Goal: Transaction & Acquisition: Purchase product/service

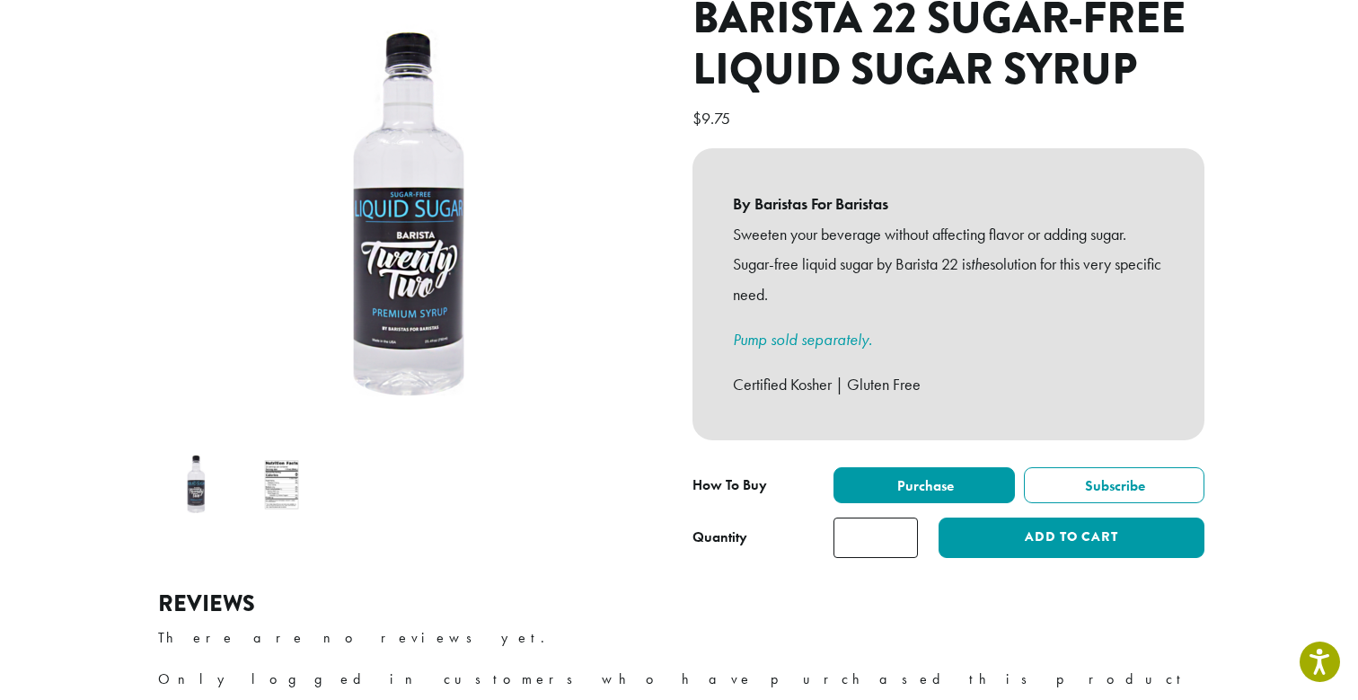
scroll to position [237, 0]
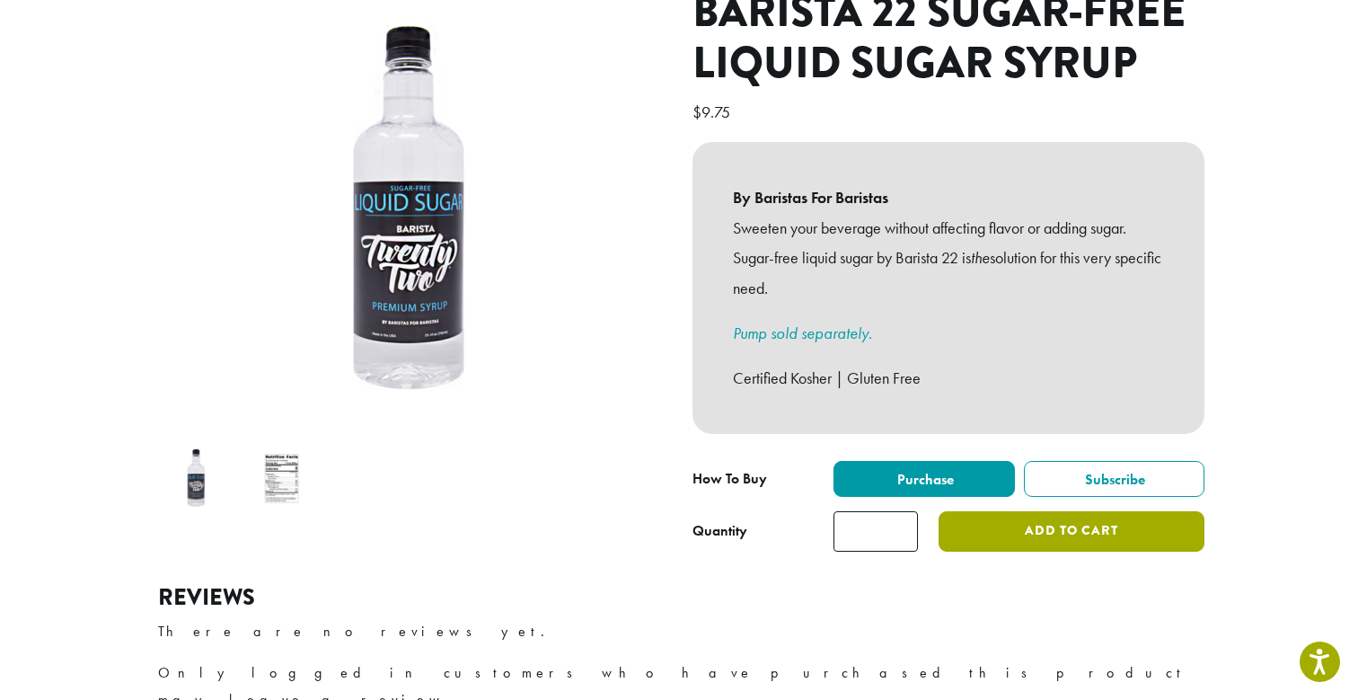
click at [1052, 511] on button "Add to cart" at bounding box center [1072, 531] width 266 height 40
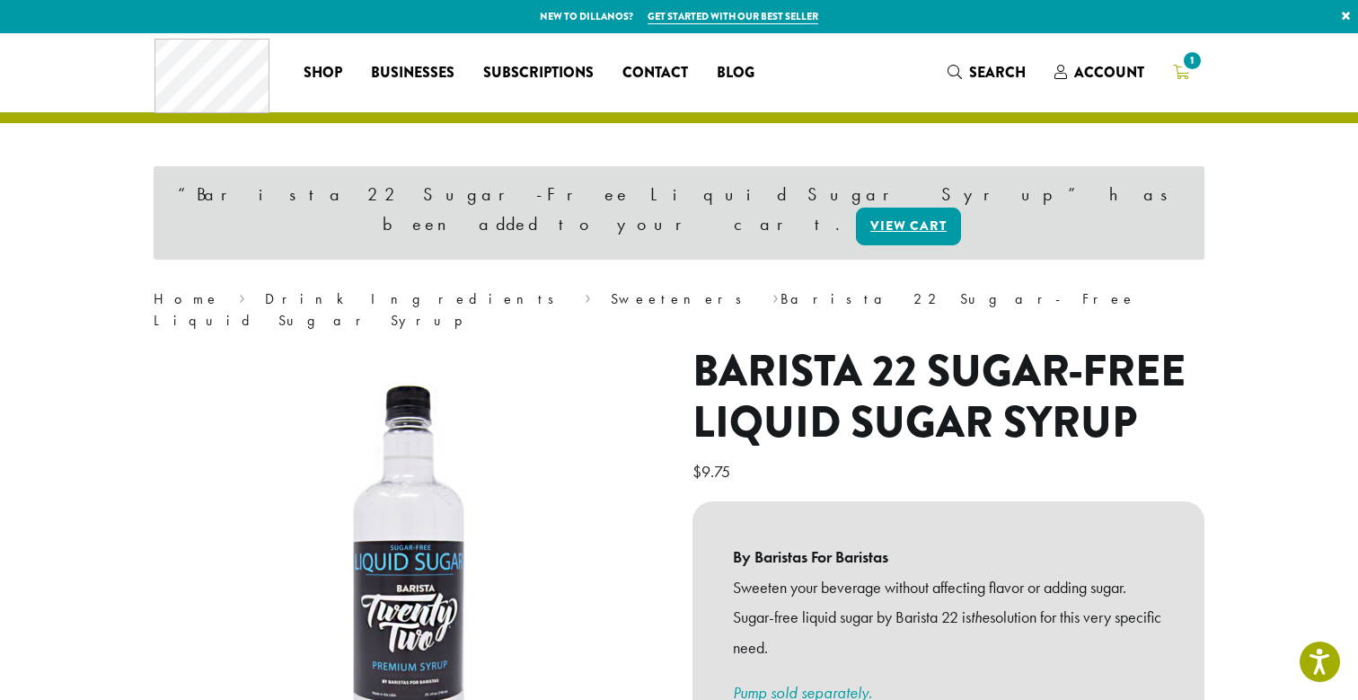
click at [1185, 71] on icon "1" at bounding box center [1181, 72] width 16 height 14
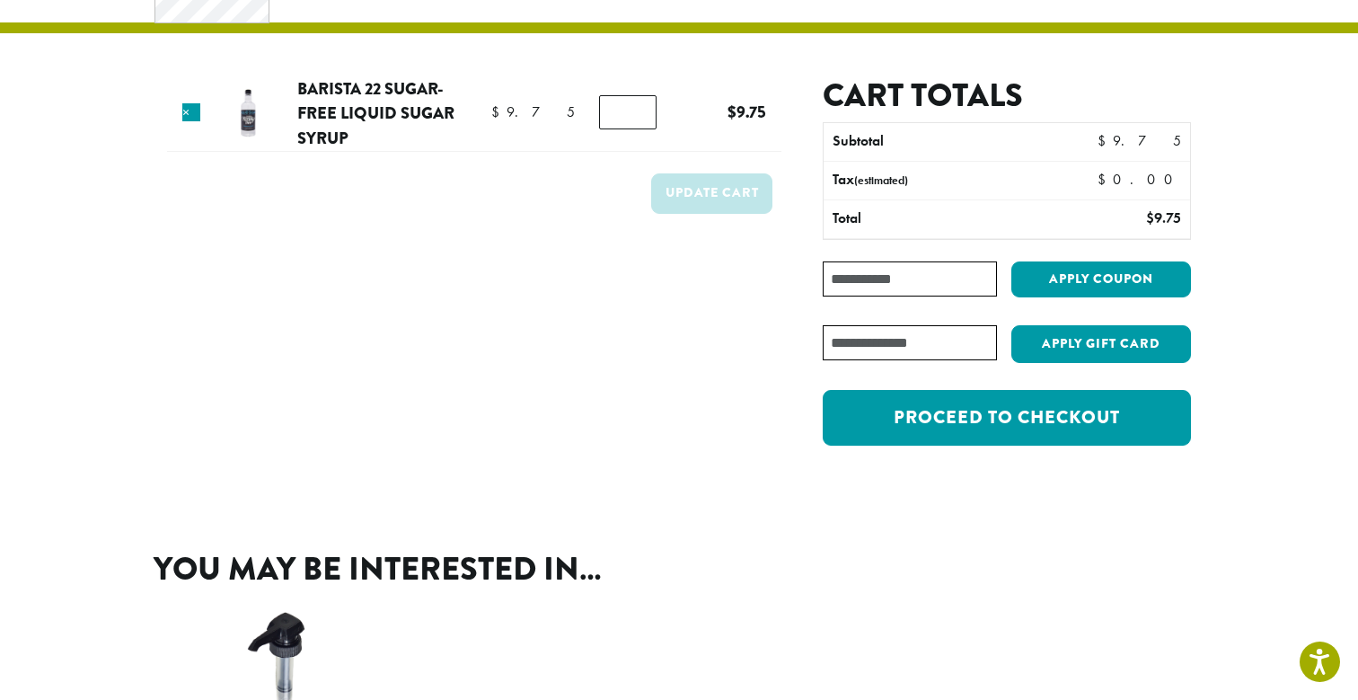
scroll to position [92, 0]
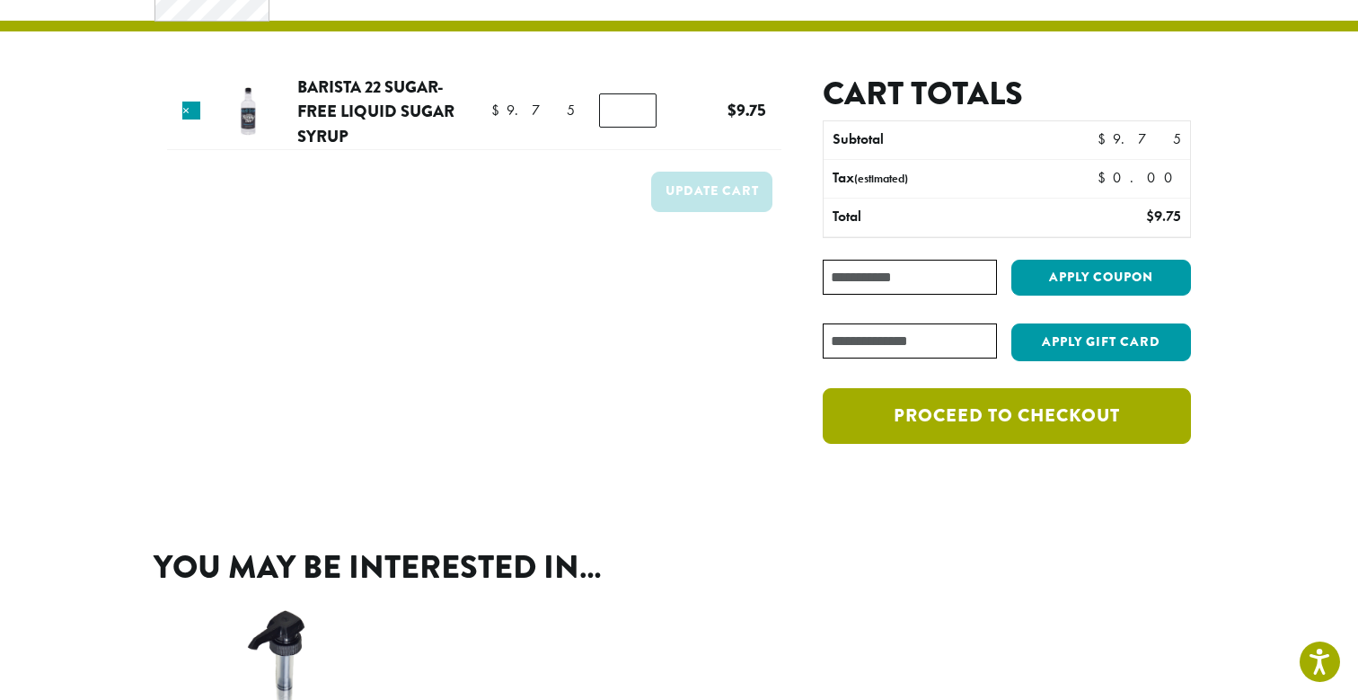
click at [1019, 430] on link "Proceed to checkout" at bounding box center [1007, 416] width 368 height 56
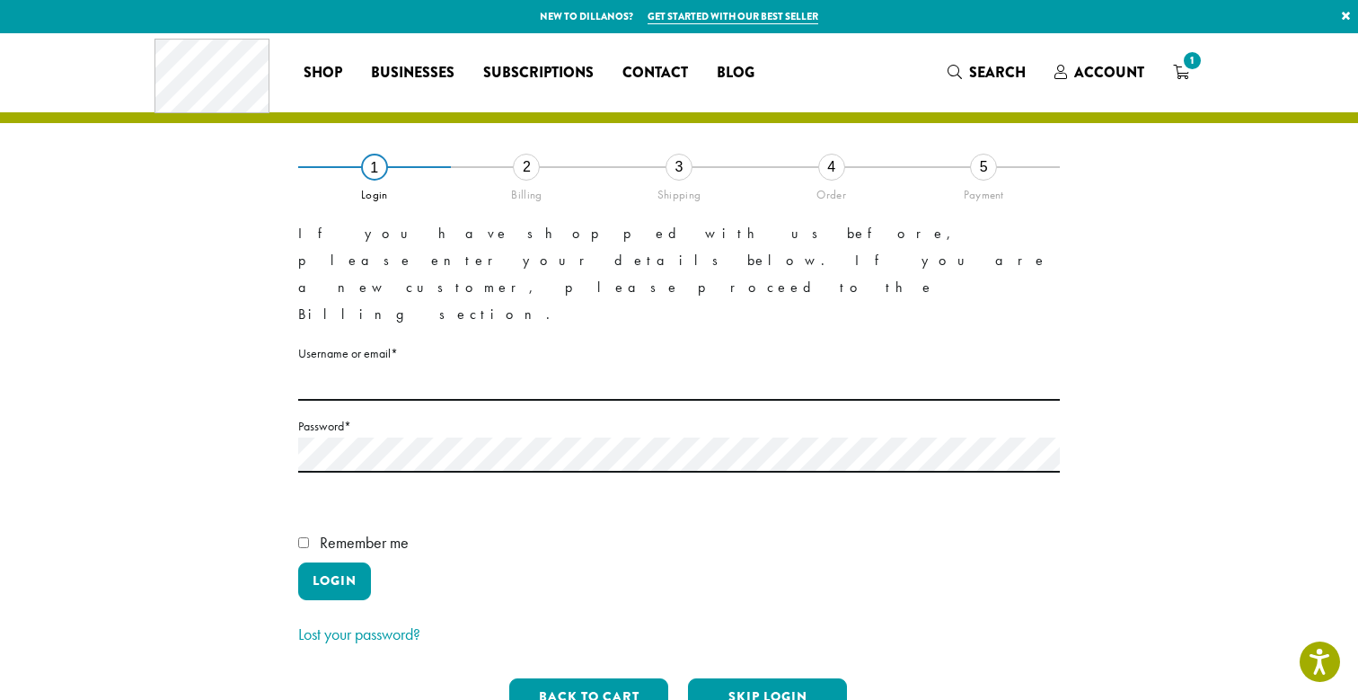
click at [679, 166] on div "3" at bounding box center [679, 167] width 27 height 27
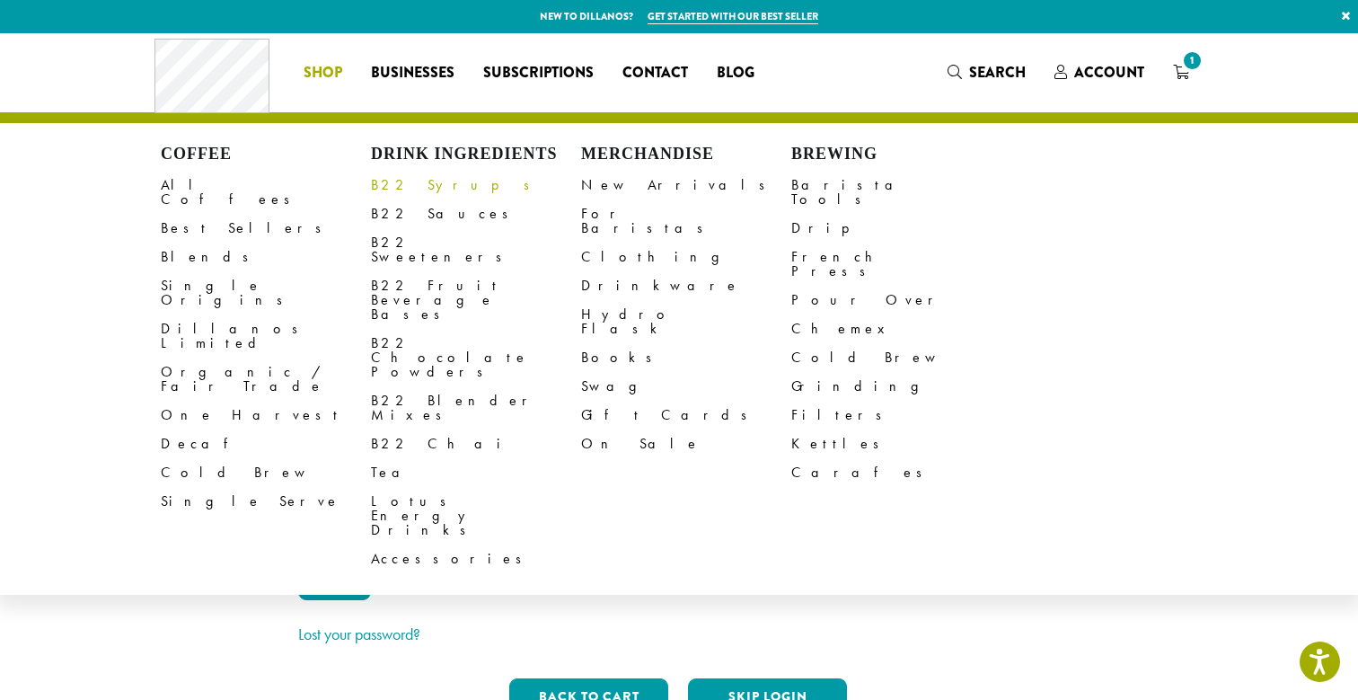
click at [402, 185] on link "B22 Syrups" at bounding box center [476, 185] width 210 height 29
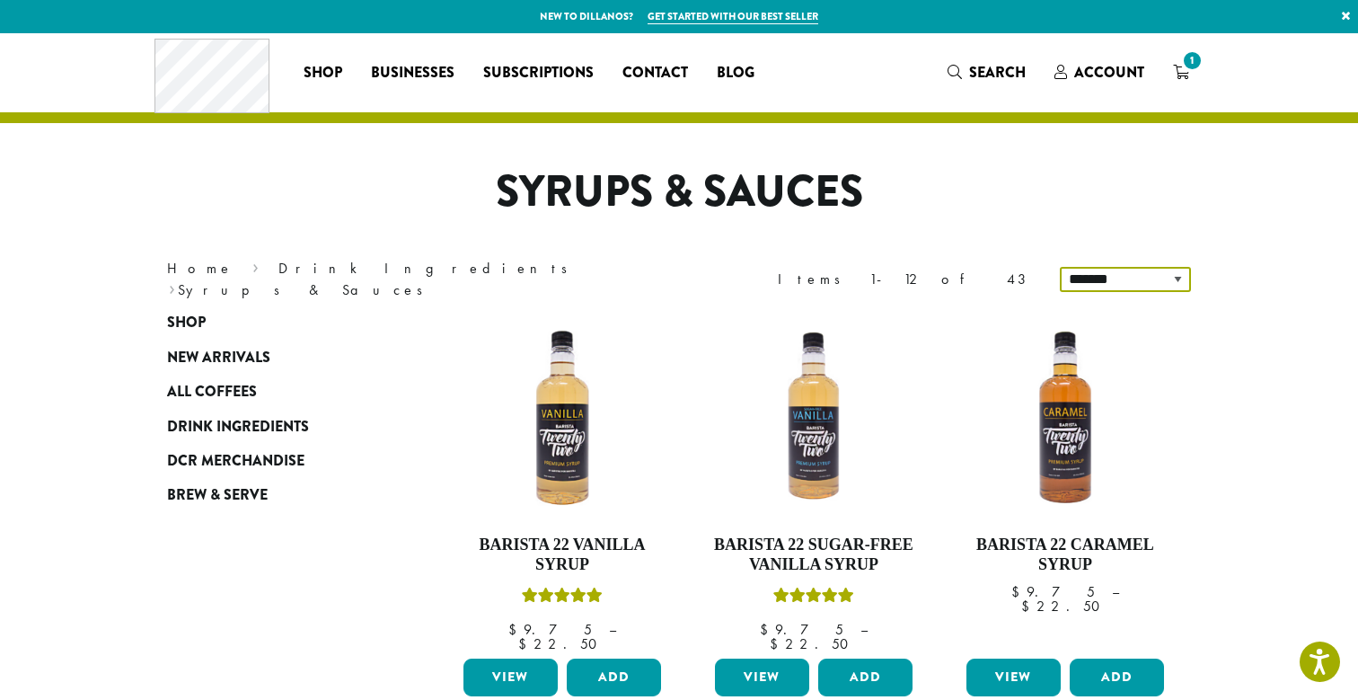
click at [1088, 277] on select "**********" at bounding box center [1125, 279] width 131 height 25
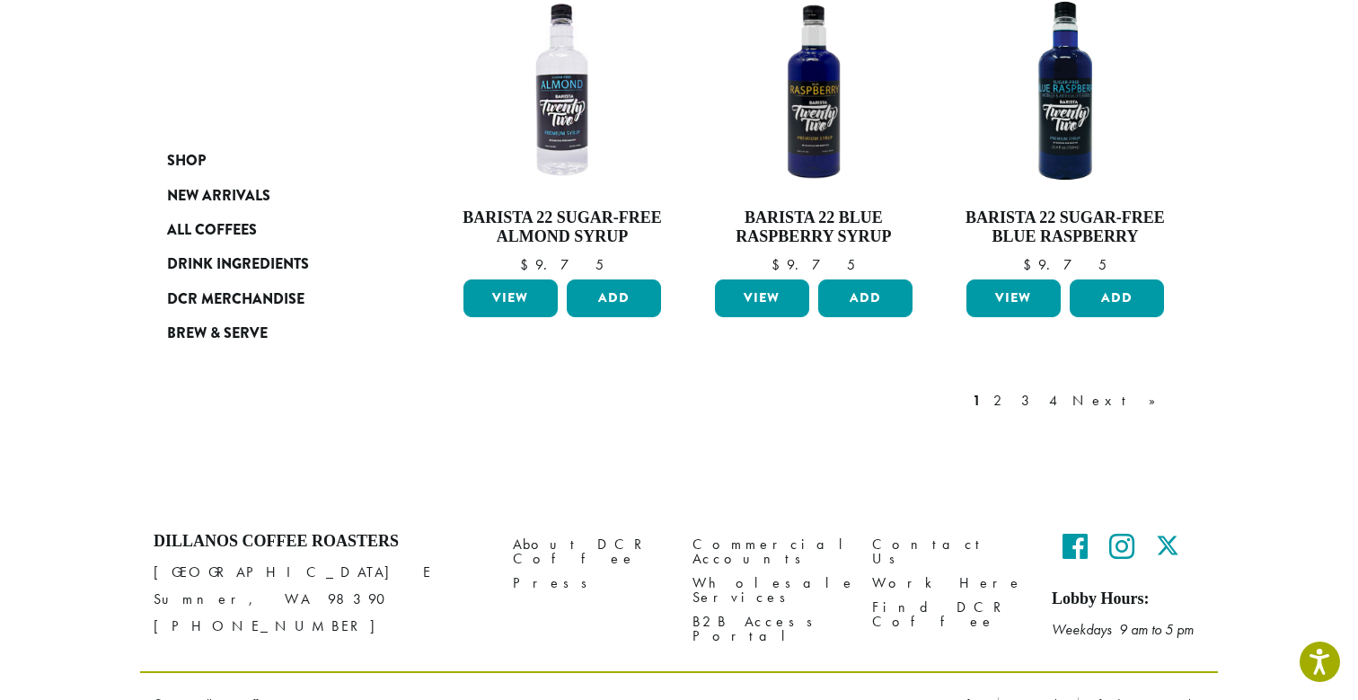
scroll to position [1636, 0]
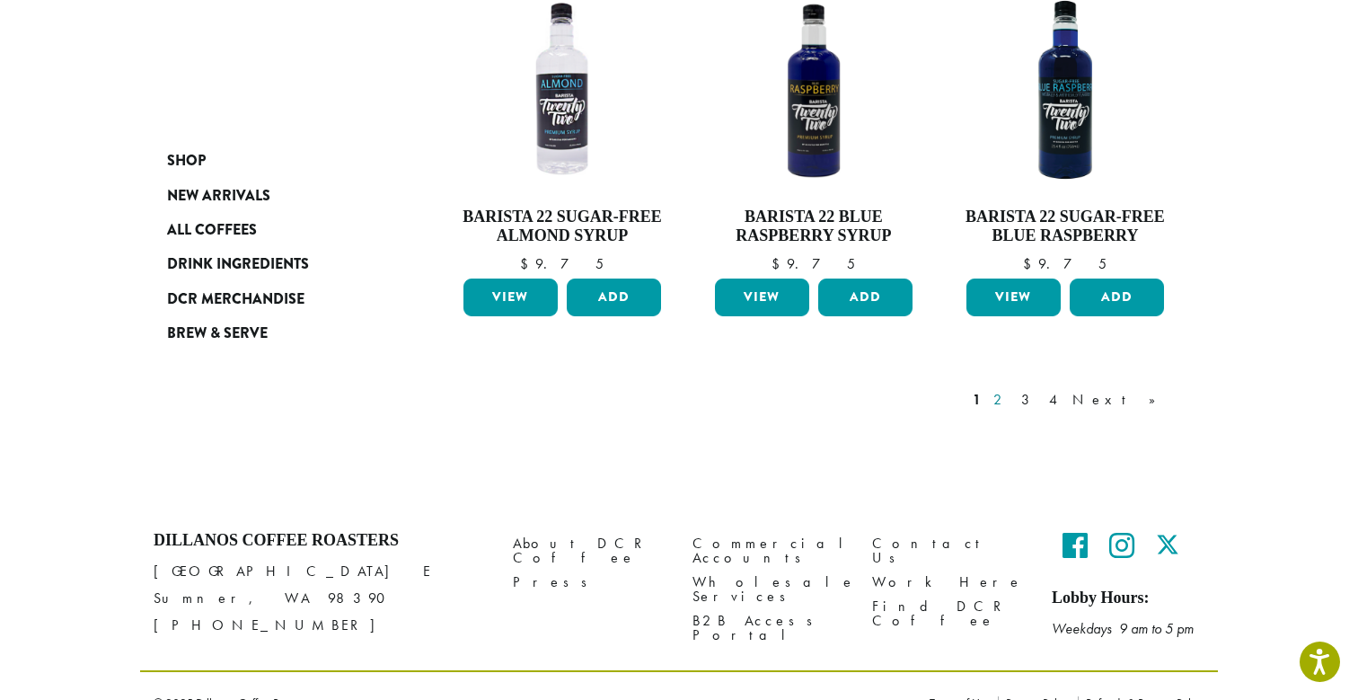
click at [1012, 389] on link "2" at bounding box center [1001, 400] width 22 height 22
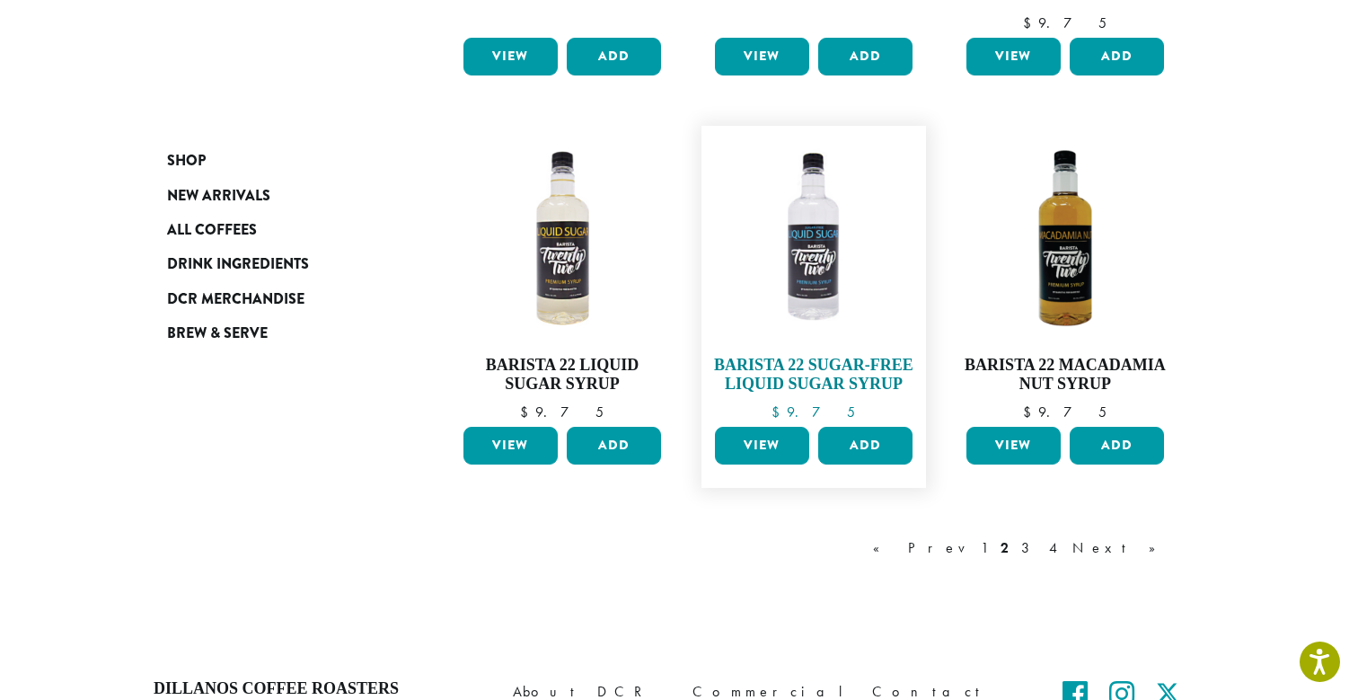
scroll to position [1437, 0]
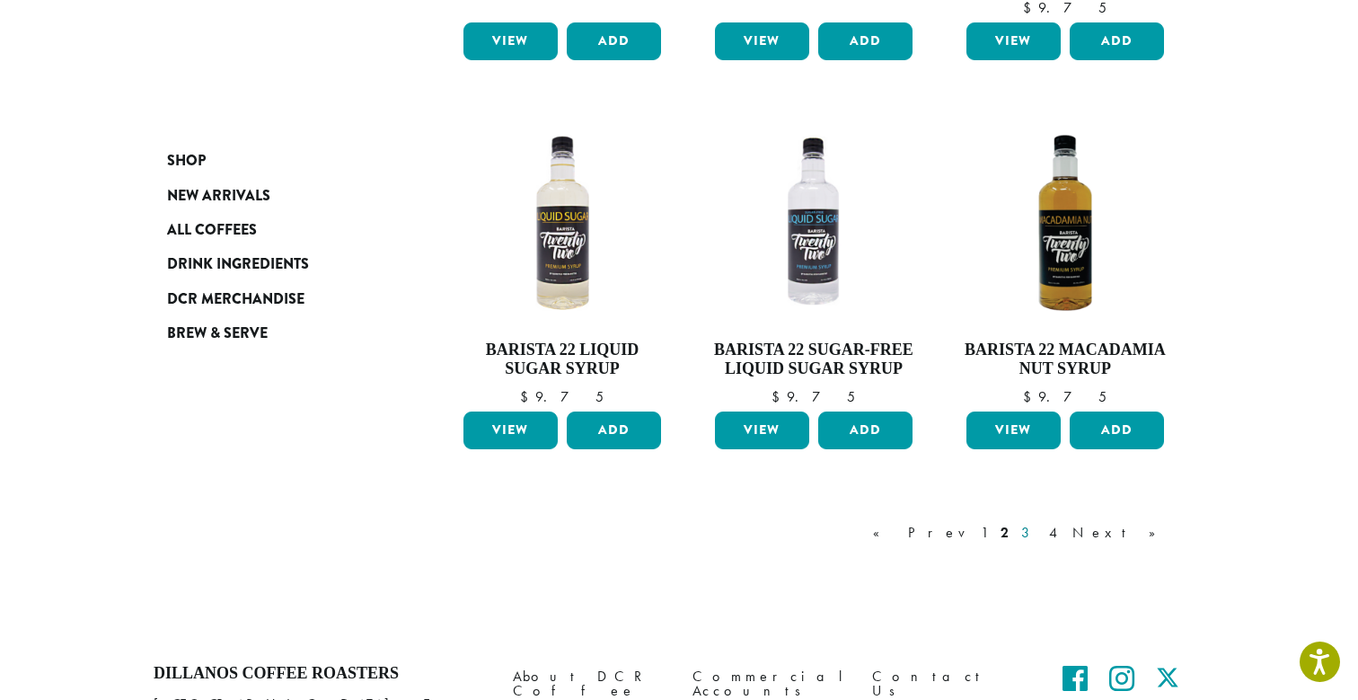
click at [1040, 526] on link "3" at bounding box center [1029, 533] width 22 height 22
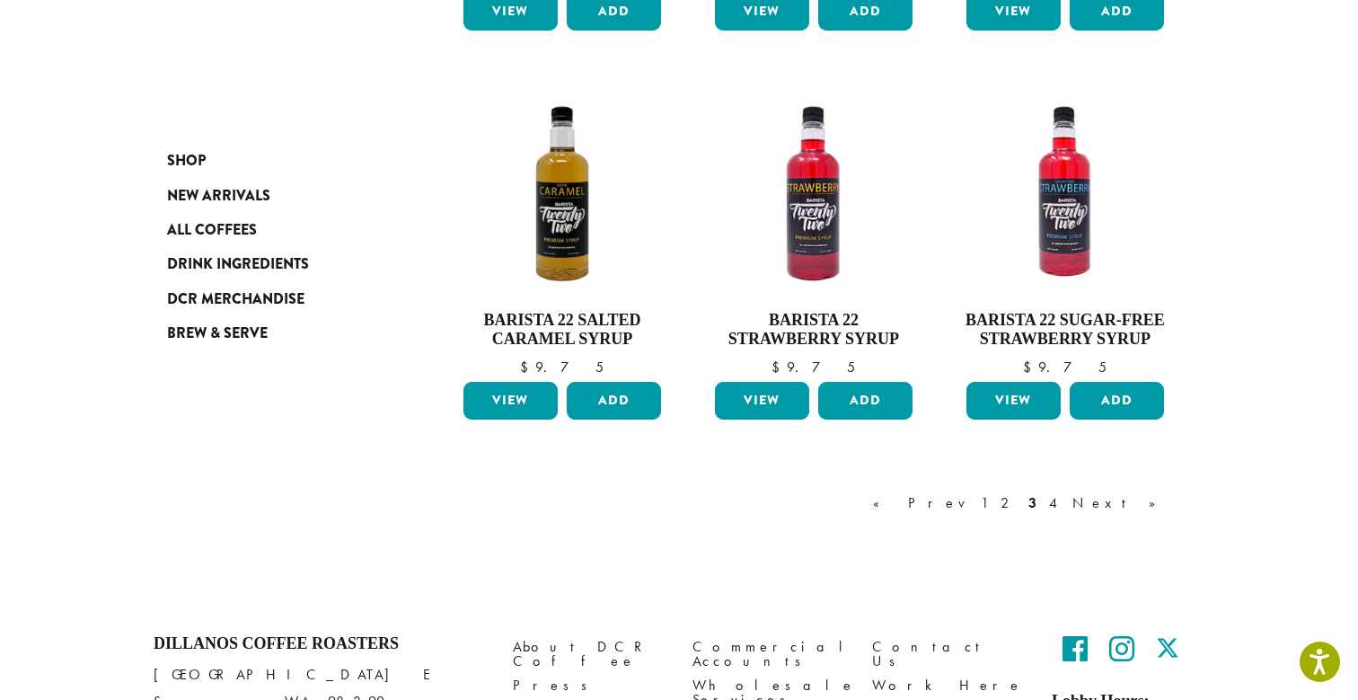
scroll to position [1432, 0]
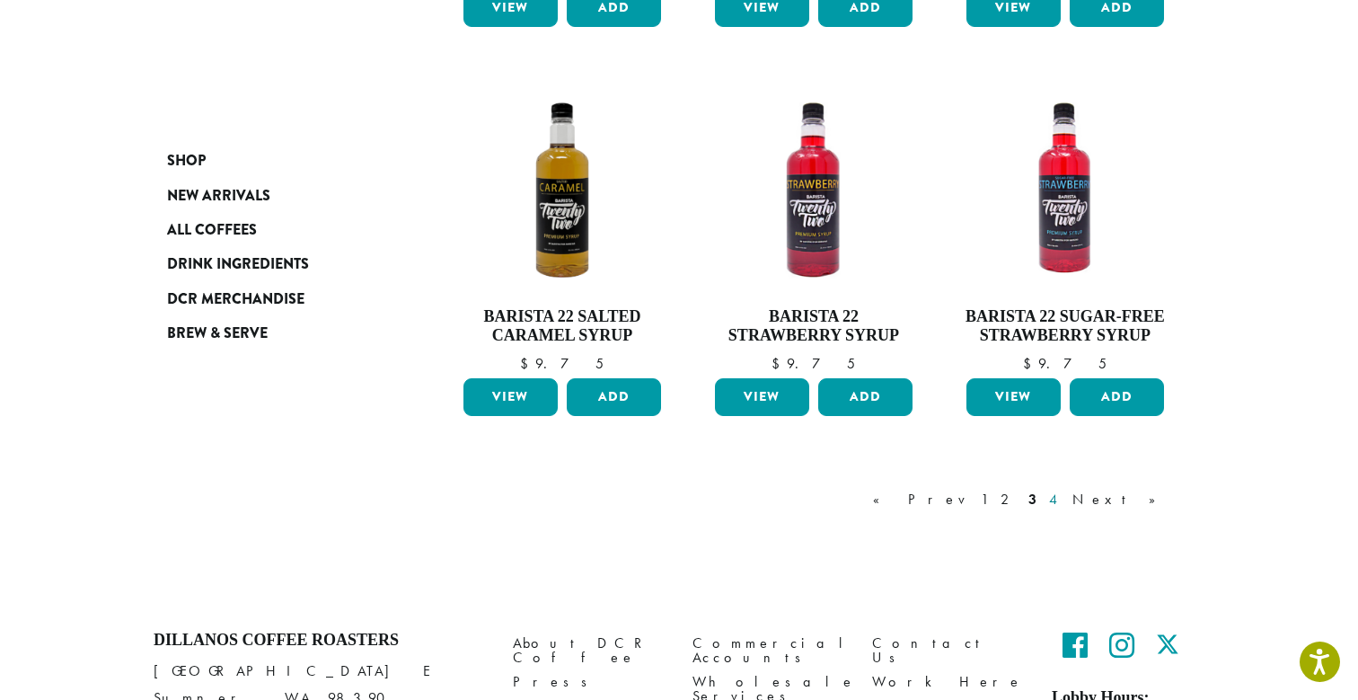
click at [1064, 495] on link "4" at bounding box center [1055, 500] width 18 height 22
